Goal: Information Seeking & Learning: Learn about a topic

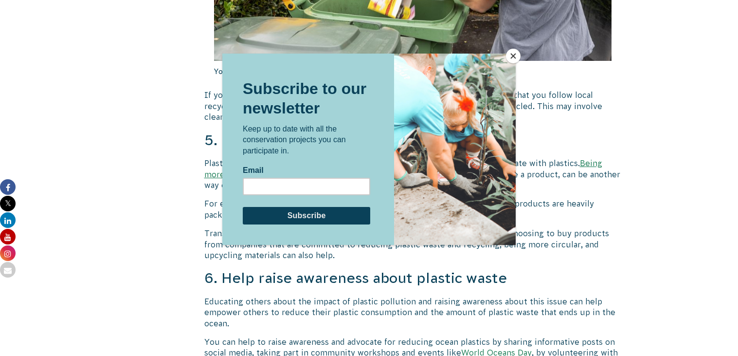
scroll to position [2337, 0]
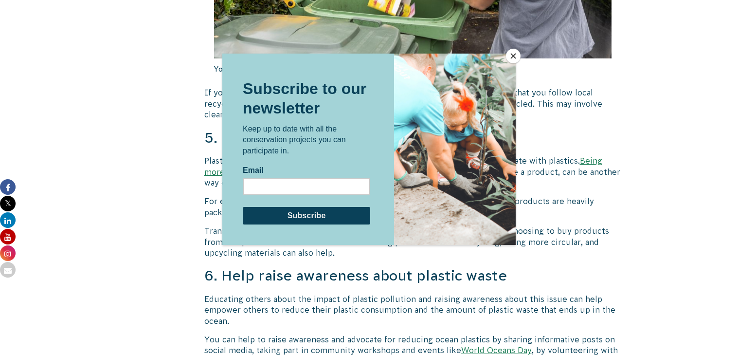
click at [580, 155] on div at bounding box center [369, 178] width 738 height 356
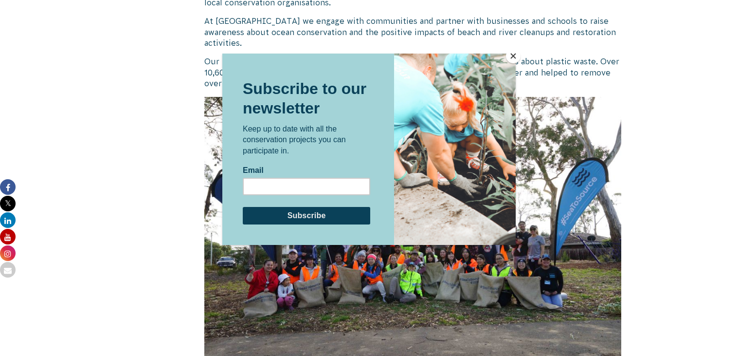
scroll to position [2725, 0]
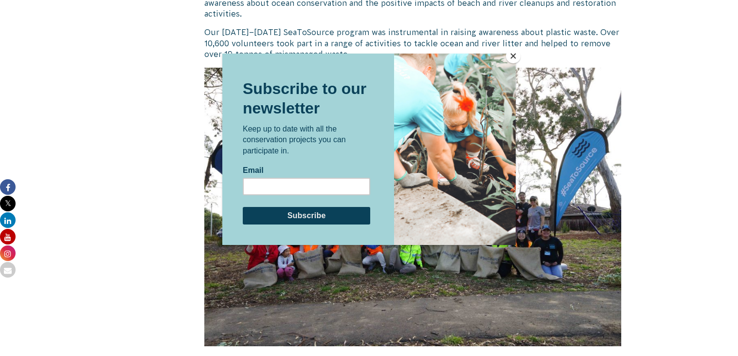
click at [510, 52] on button "Close" at bounding box center [513, 56] width 15 height 15
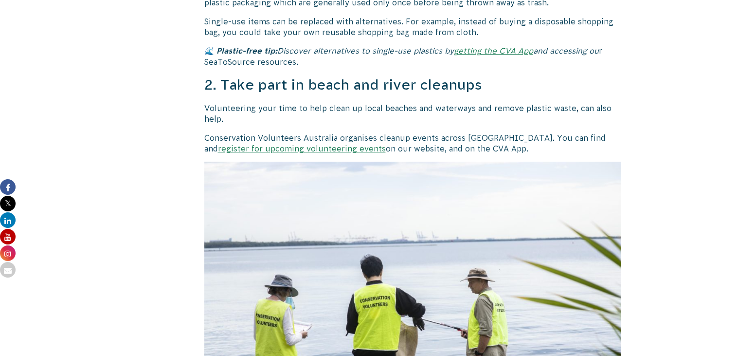
scroll to position [1199, 0]
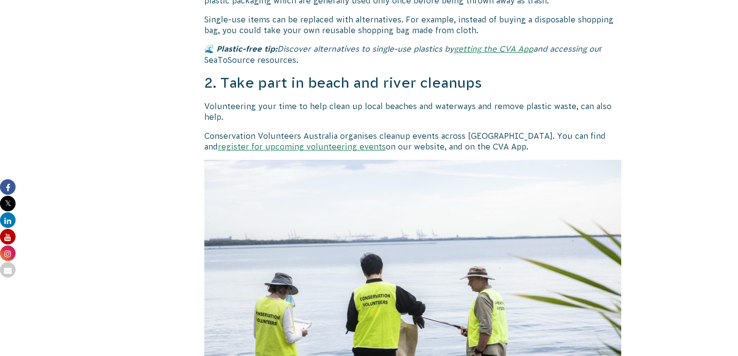
click at [213, 117] on p "Volunteering your time to help clean up local beaches and waterways and remove …" at bounding box center [413, 112] width 418 height 22
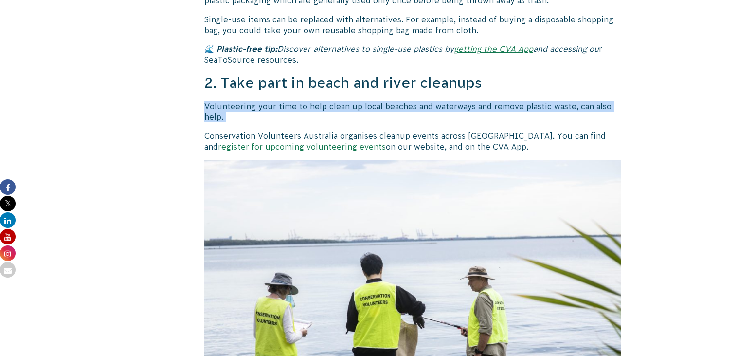
click at [238, 116] on p "Volunteering your time to help clean up local beaches and waterways and remove …" at bounding box center [413, 112] width 418 height 22
drag, startPoint x: 409, startPoint y: 107, endPoint x: 199, endPoint y: 99, distance: 210.4
copy p "Volunteering your time to help clean up local beaches"
